Goal: Information Seeking & Learning: Learn about a topic

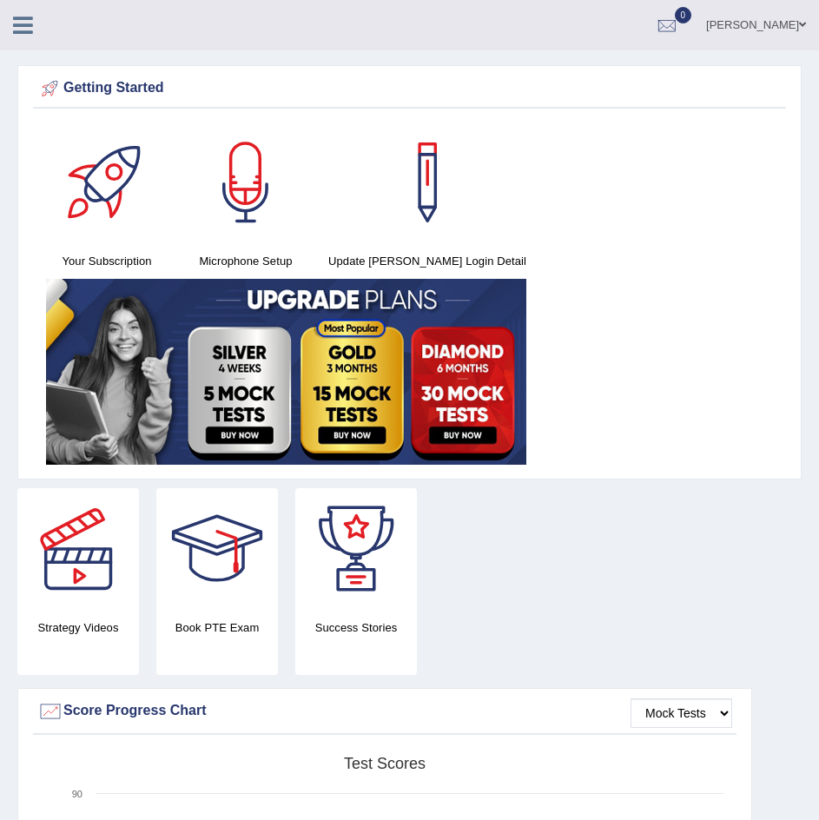
click at [750, 129] on div "Your Subscription Microphone Setup Update [PERSON_NAME] Login Detail" at bounding box center [409, 296] width 753 height 348
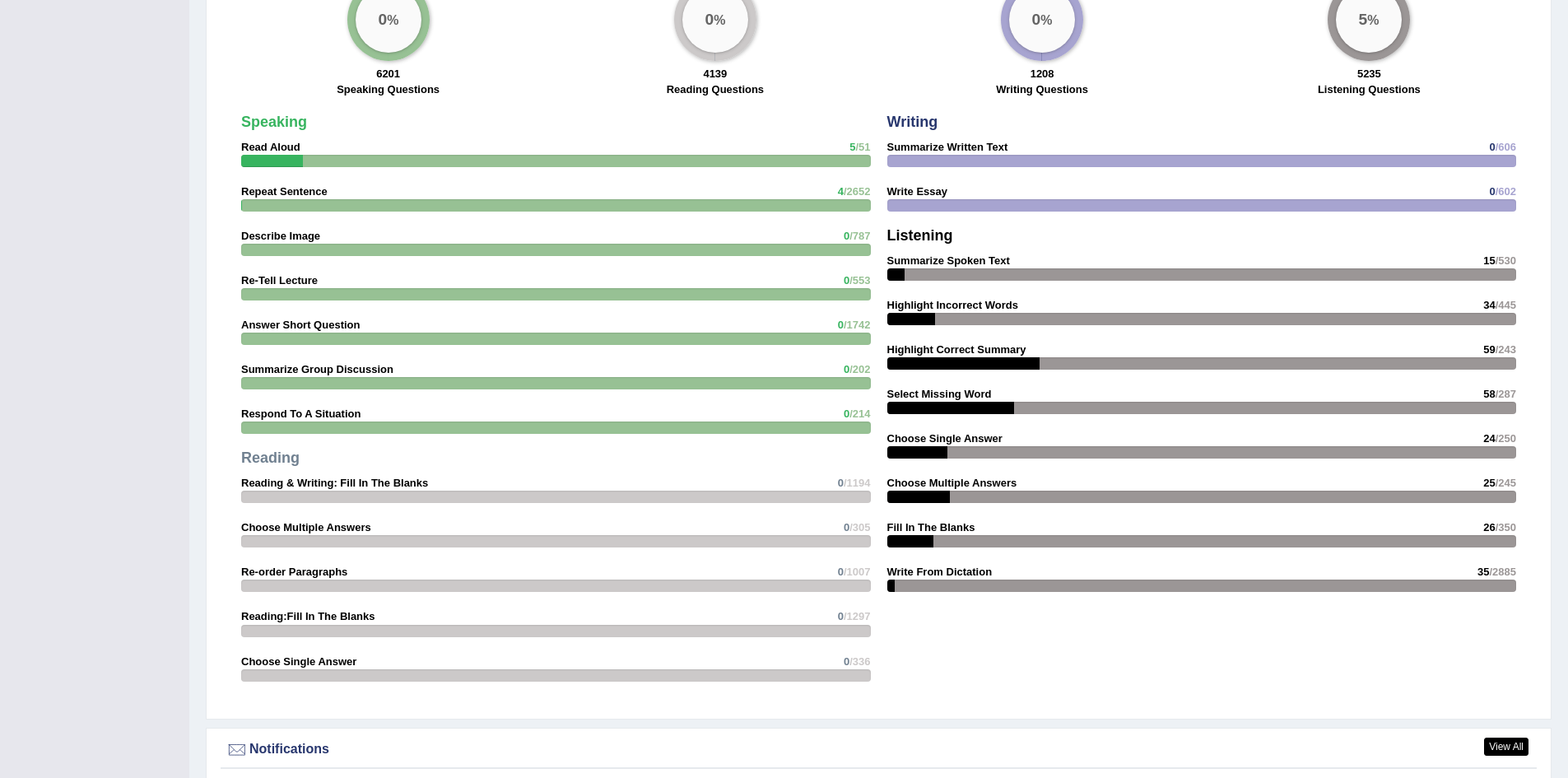
scroll to position [1288, 0]
click at [775, 128] on h4 "Speaking" at bounding box center [556, 121] width 629 height 16
click at [775, 494] on div at bounding box center [1202, 496] width 629 height 12
click at [775, 491] on div at bounding box center [1202, 496] width 629 height 12
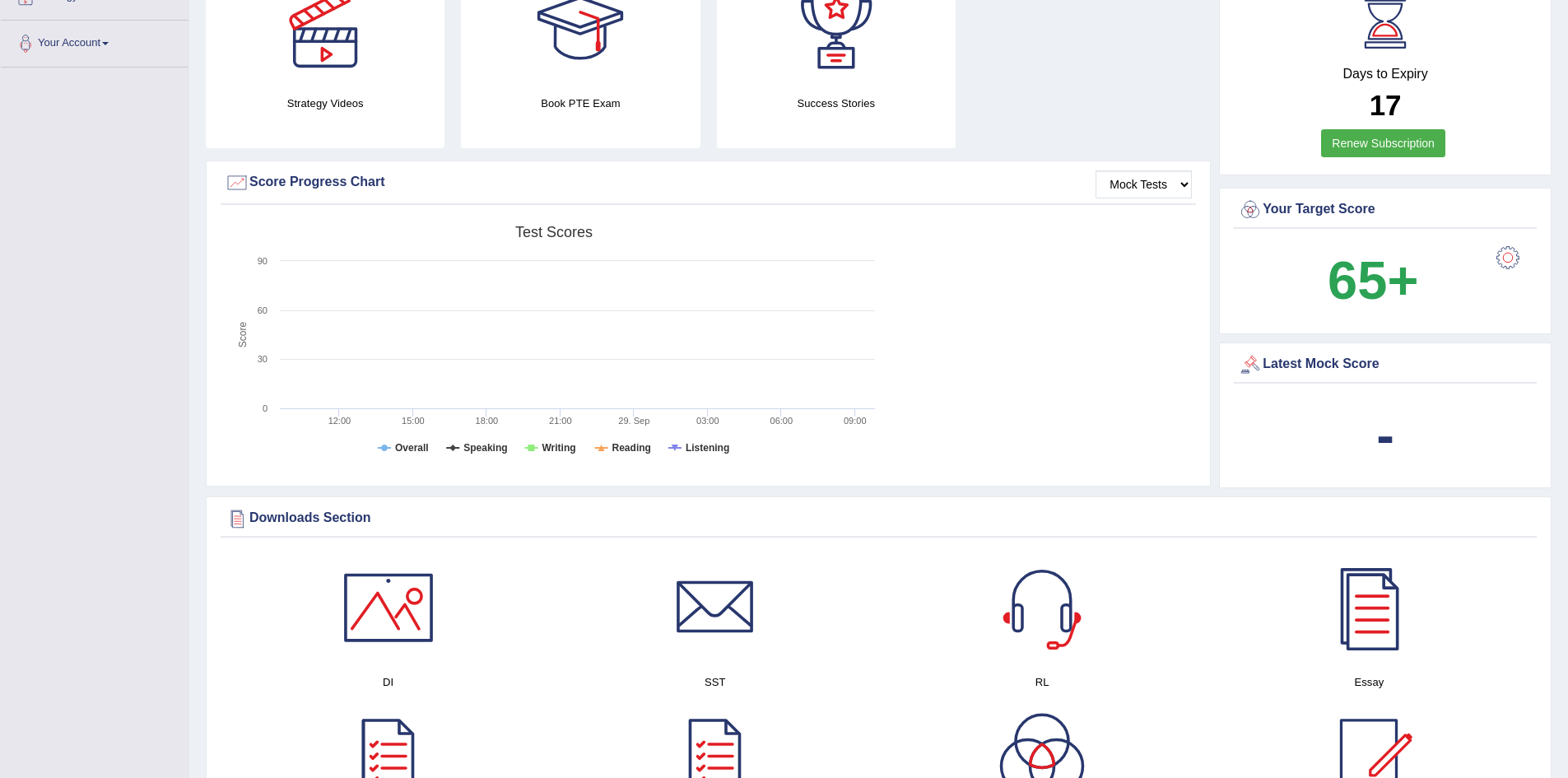
scroll to position [0, 0]
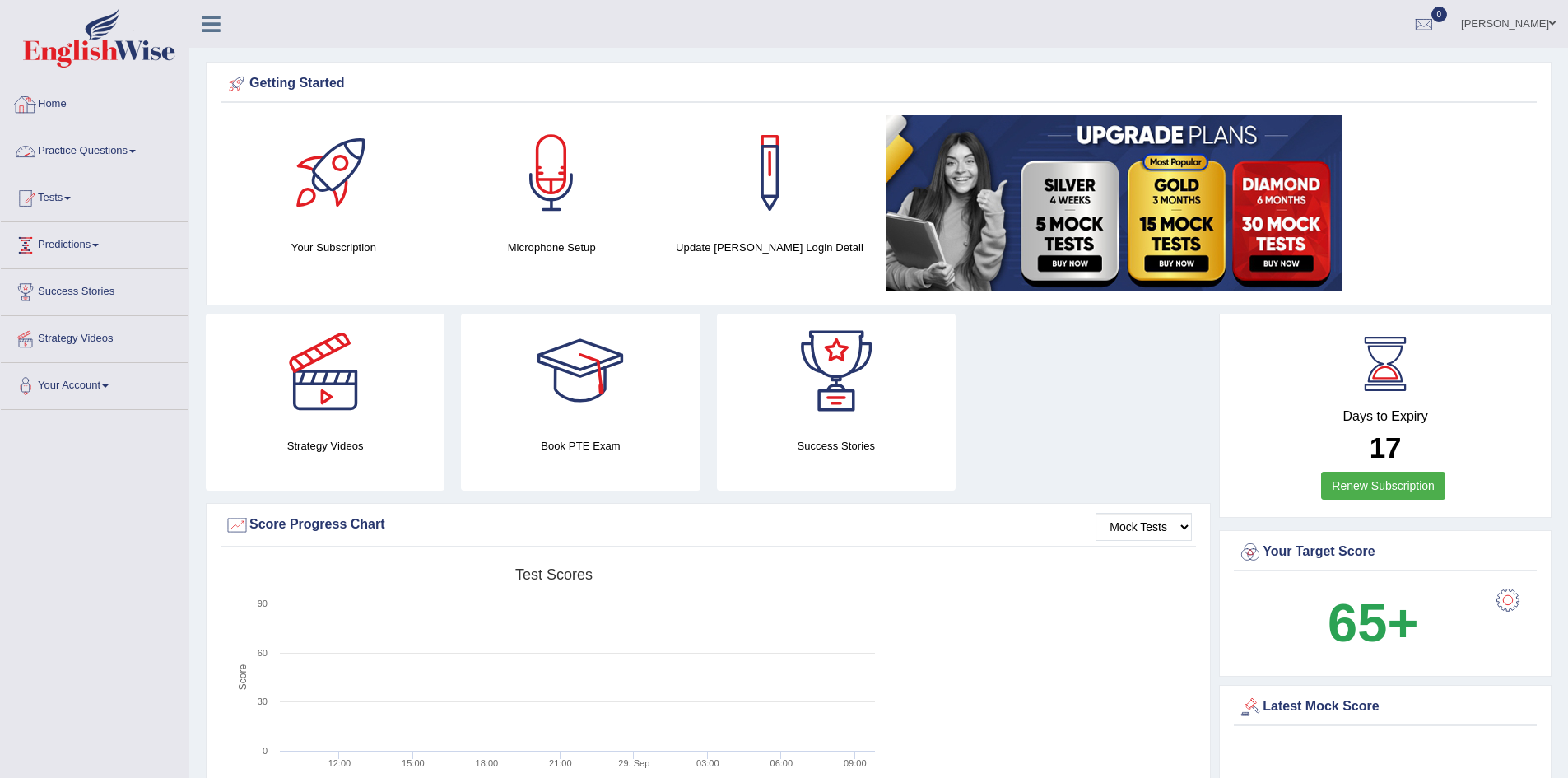
click at [114, 146] on link "Practice Questions" at bounding box center [95, 148] width 188 height 41
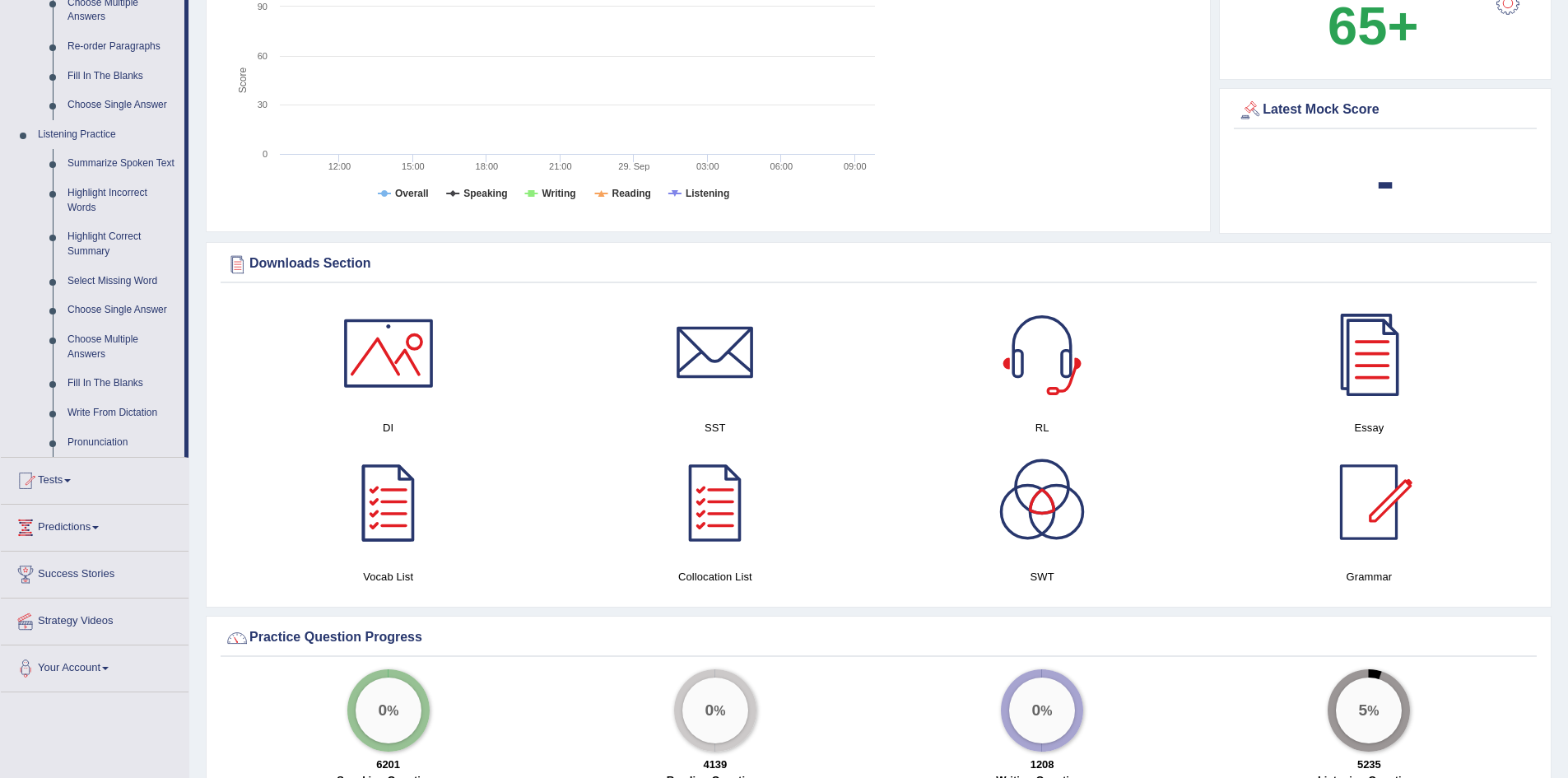
scroll to position [598, 0]
click at [103, 339] on link "Choose Multiple Answers" at bounding box center [121, 346] width 124 height 44
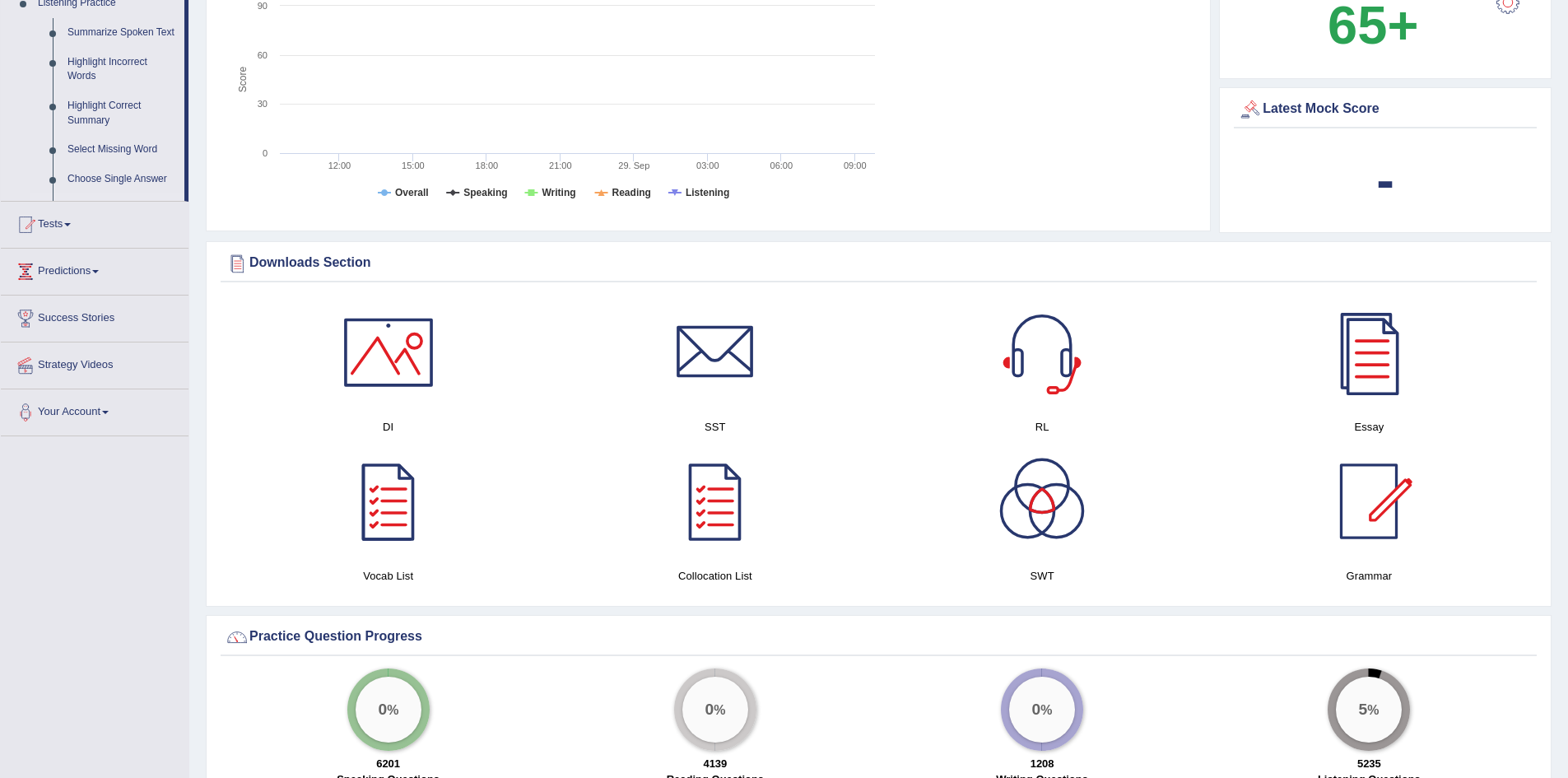
scroll to position [248, 0]
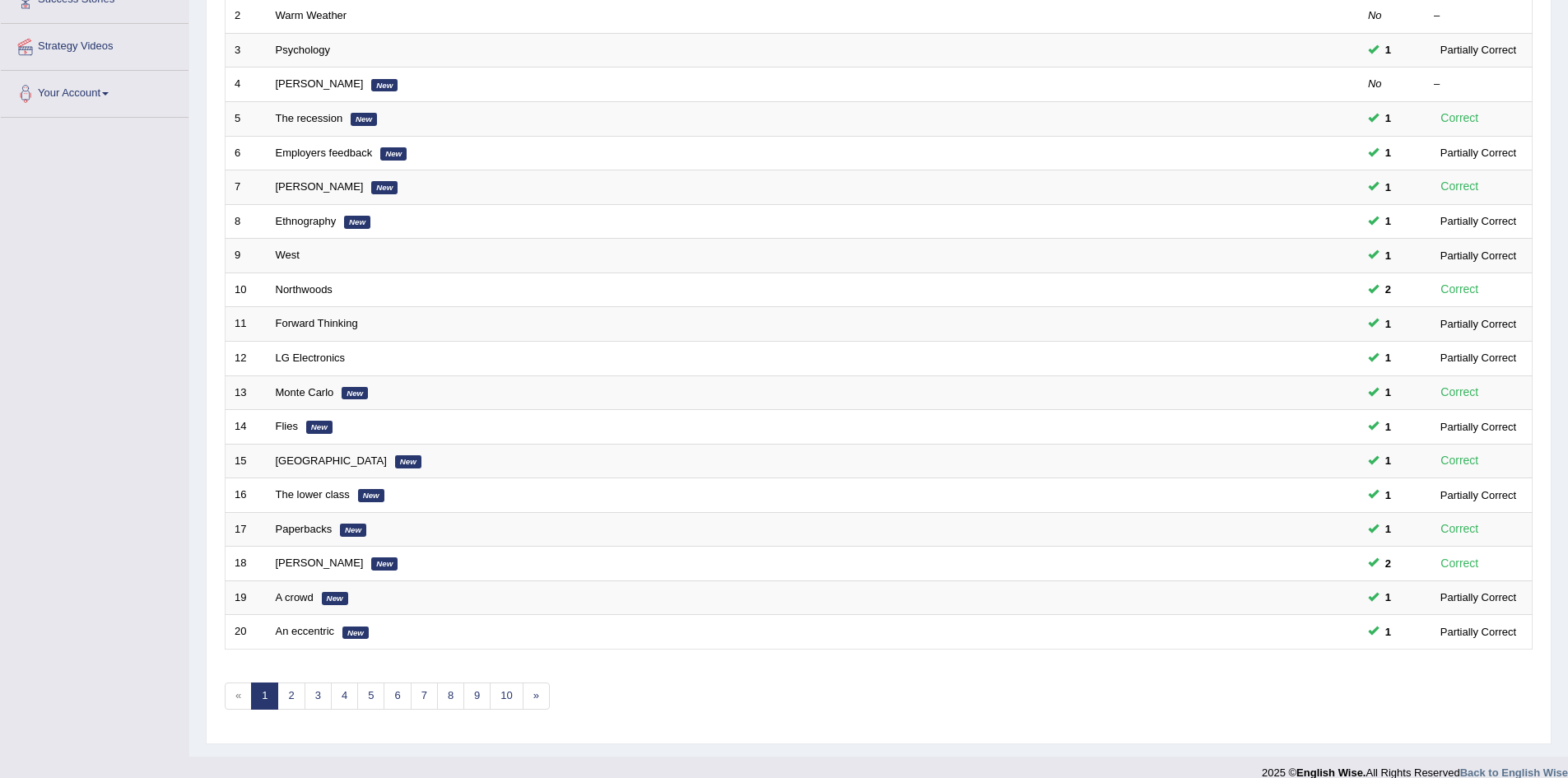
scroll to position [312, 0]
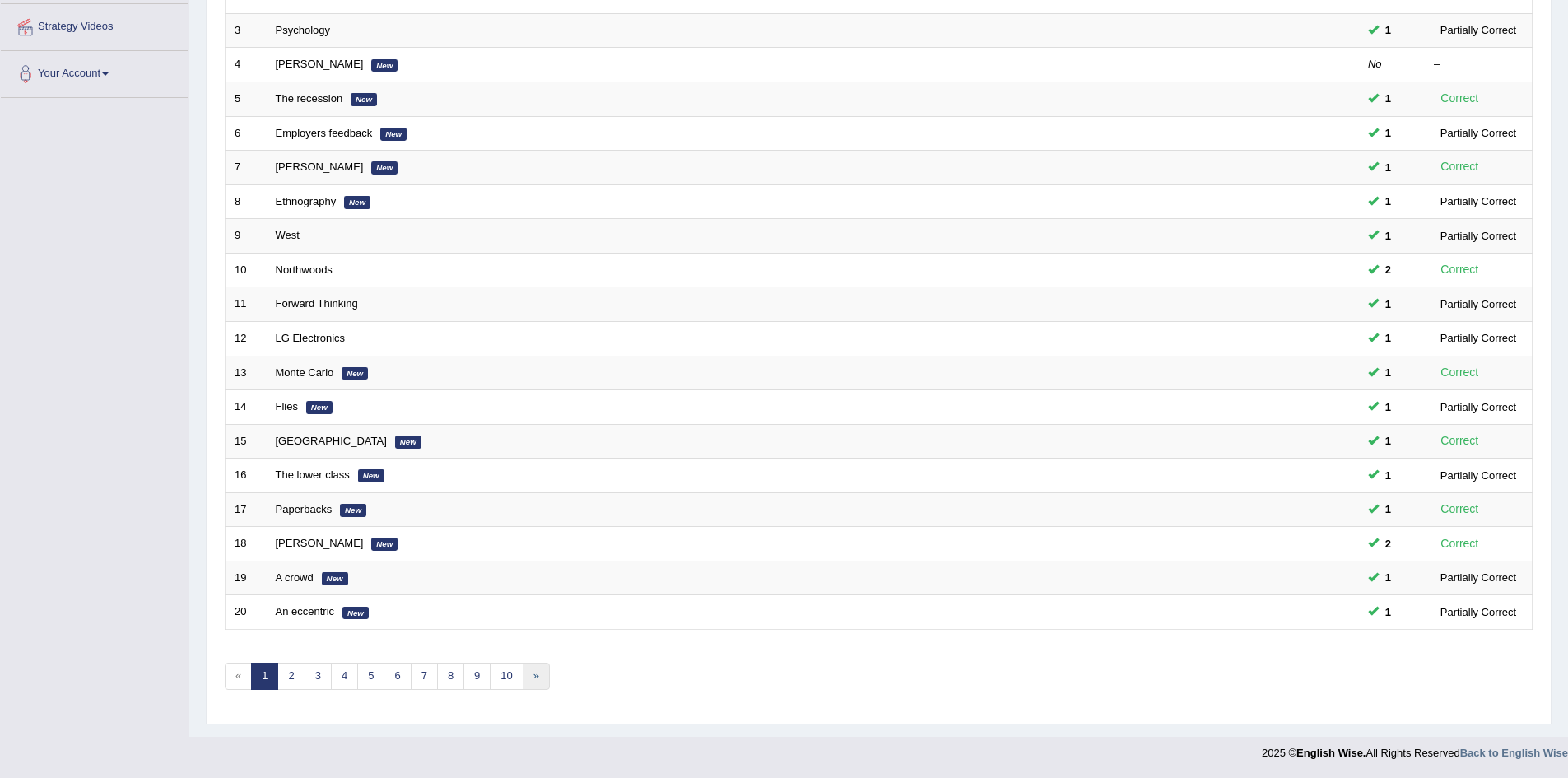
click at [534, 680] on link "»" at bounding box center [536, 676] width 27 height 27
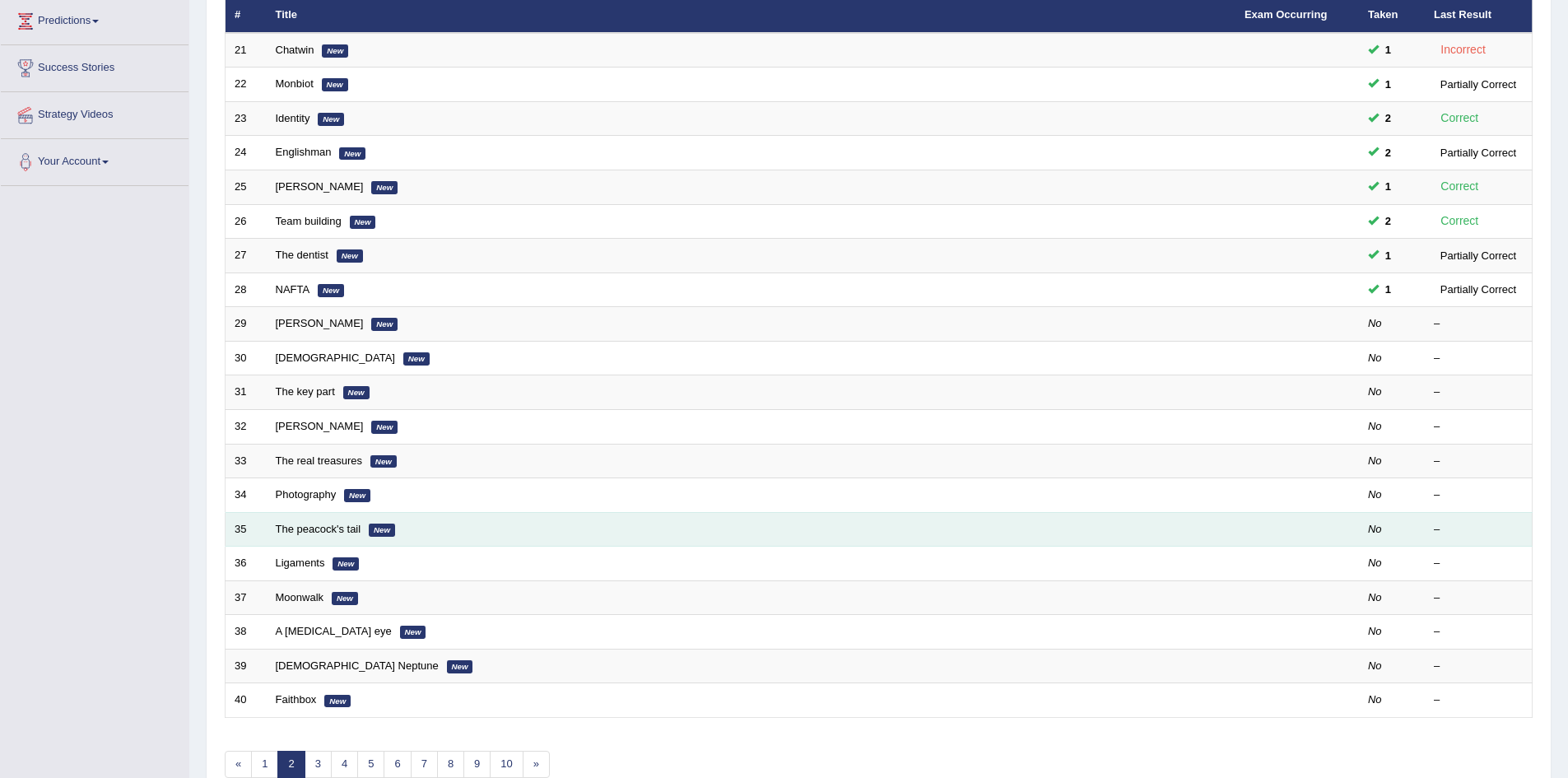
scroll to position [222, 0]
